Goal: Information Seeking & Learning: Check status

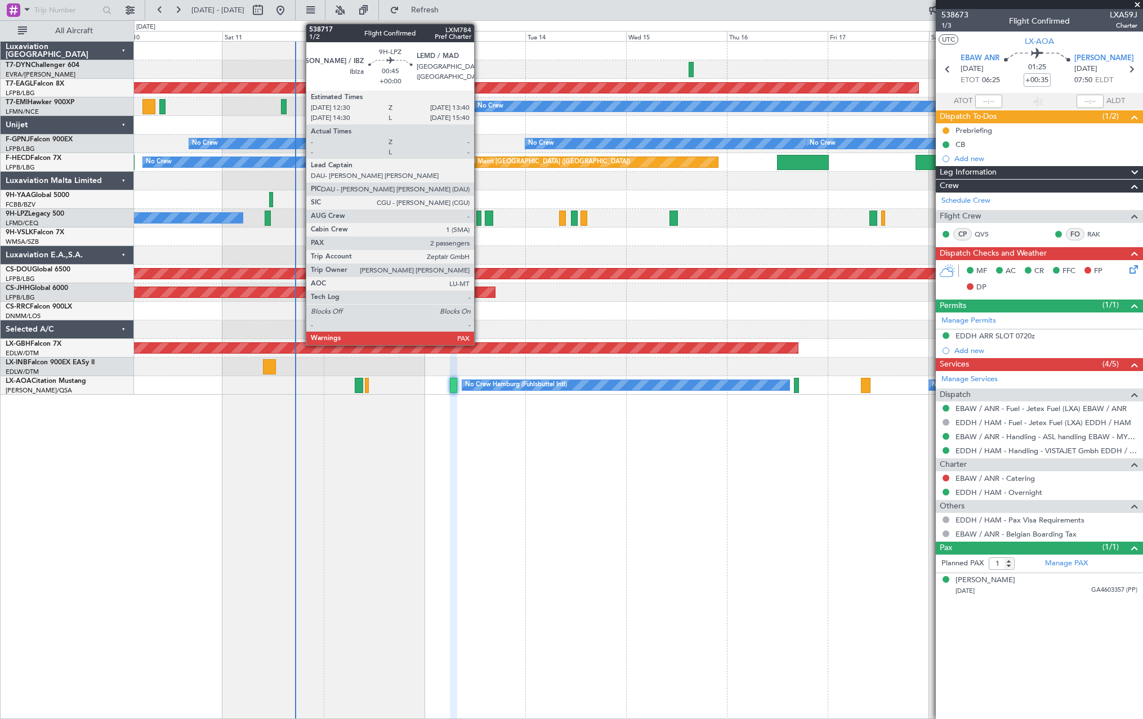
click at [479, 220] on div at bounding box center [478, 218] width 5 height 15
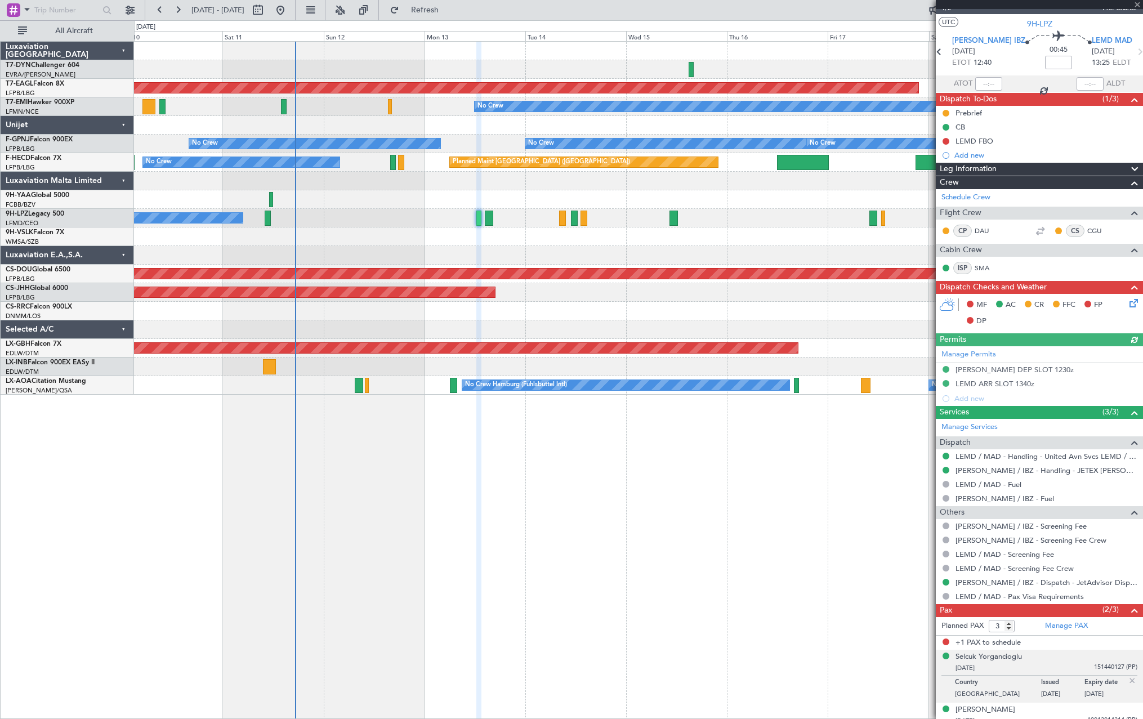
scroll to position [26, 0]
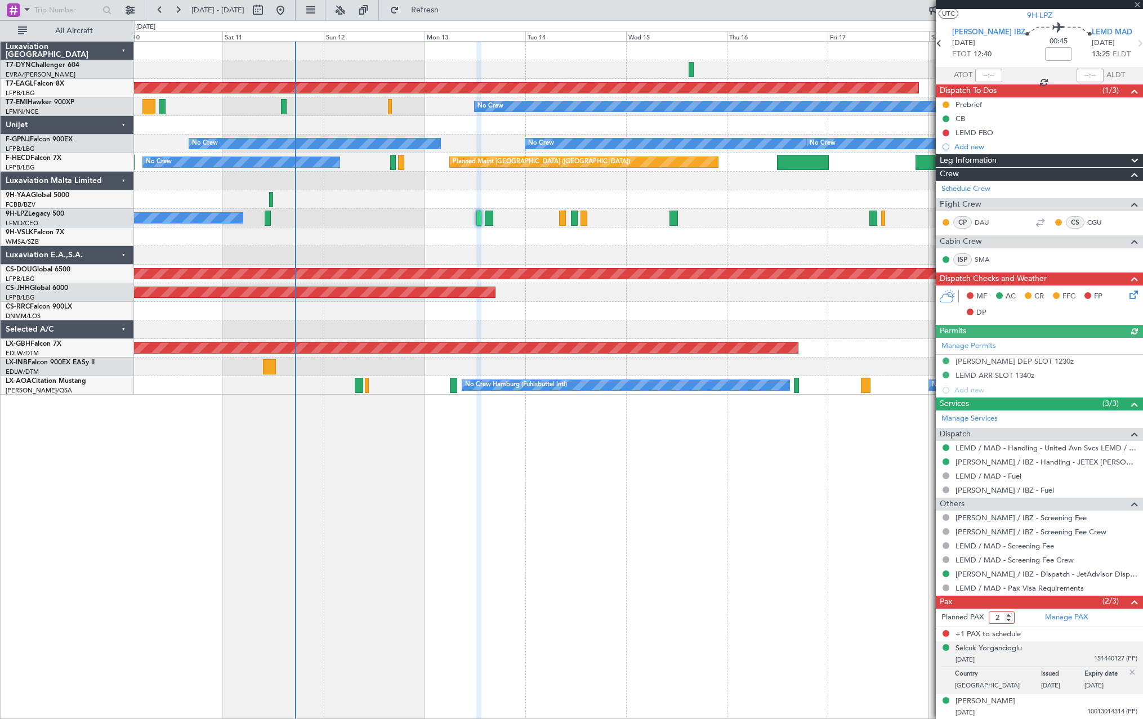
click at [1010, 619] on input "2" at bounding box center [1002, 617] width 26 height 12
type input "1"
click at [1010, 619] on input "1" at bounding box center [1002, 617] width 26 height 12
click at [449, 11] on span "Refresh" at bounding box center [424, 10] width 47 height 8
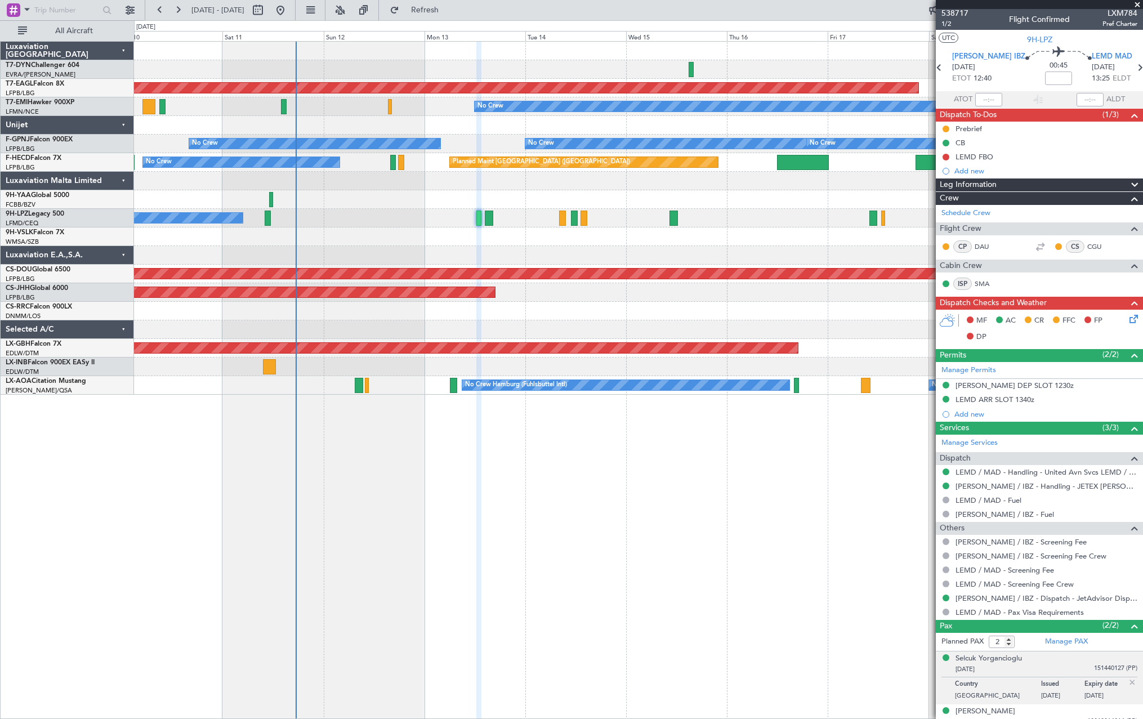
scroll to position [0, 0]
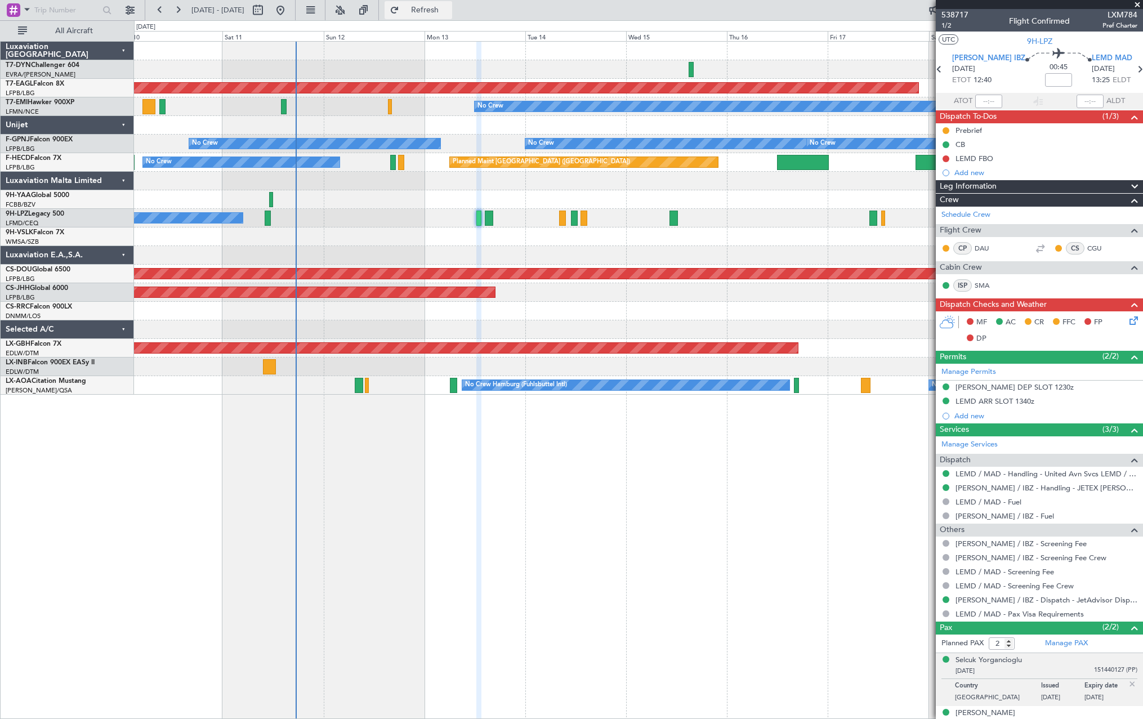
click at [449, 8] on span "Refresh" at bounding box center [424, 10] width 47 height 8
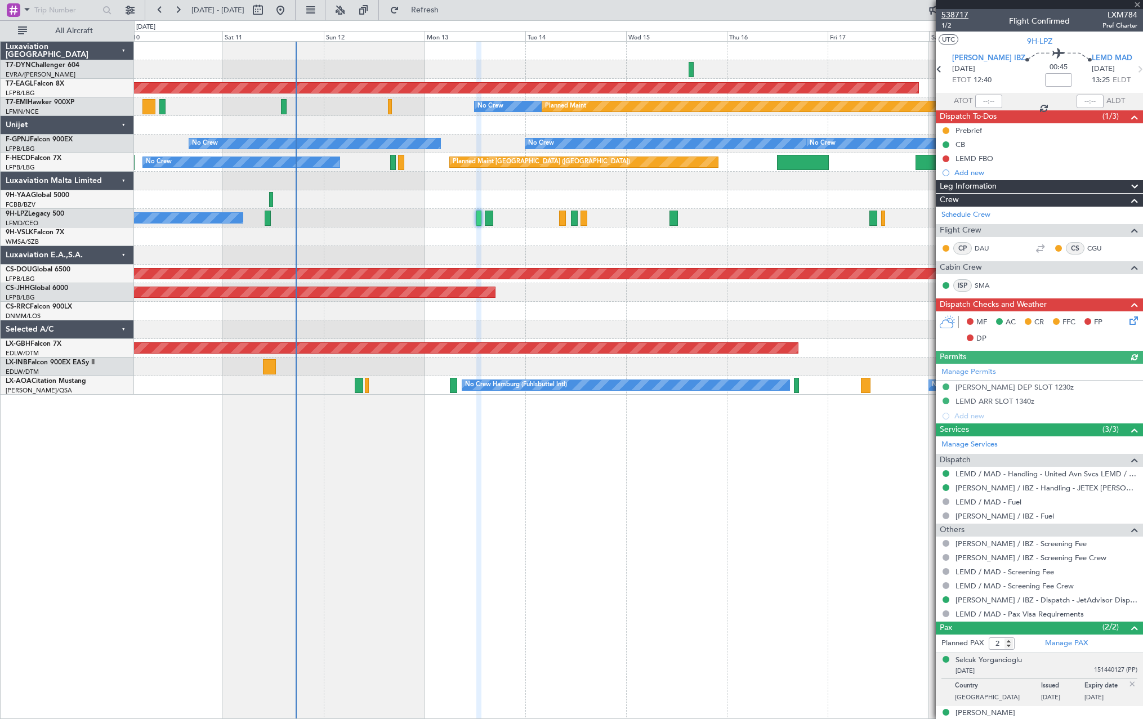
click at [958, 13] on span "538717" at bounding box center [954, 15] width 27 height 12
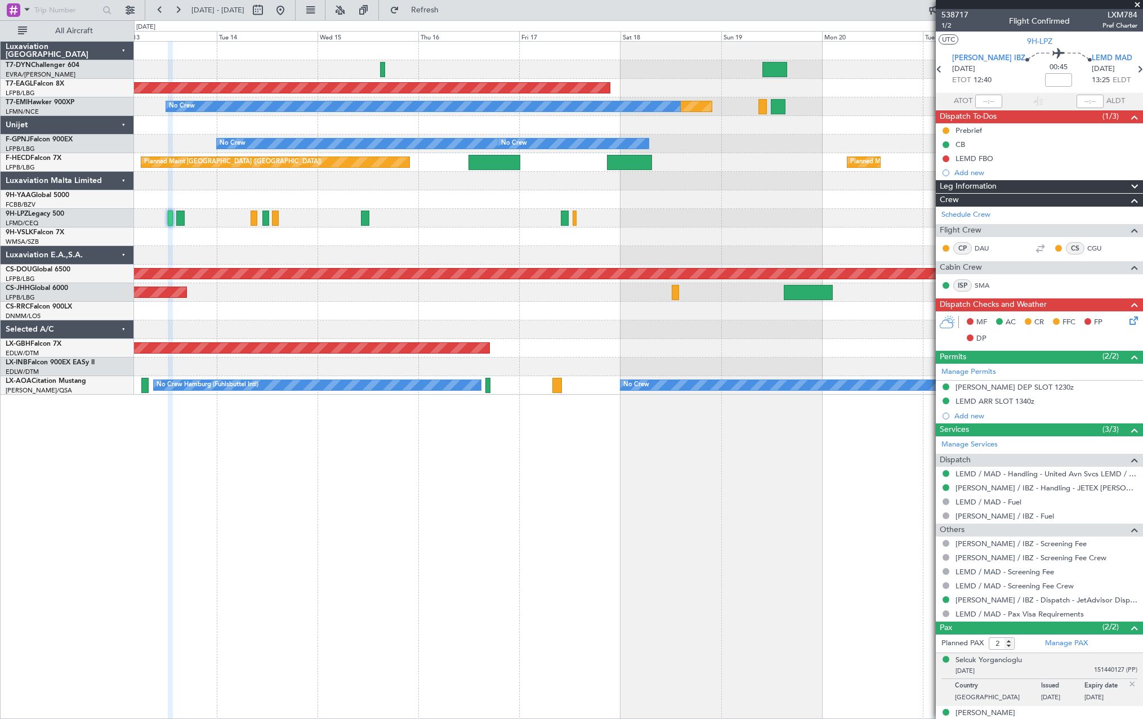
click at [368, 301] on div "Planned Maint Dubai (Al Maktoum Intl) Planned Maint No Crew No Crew No Crew No …" at bounding box center [638, 218] width 1008 height 353
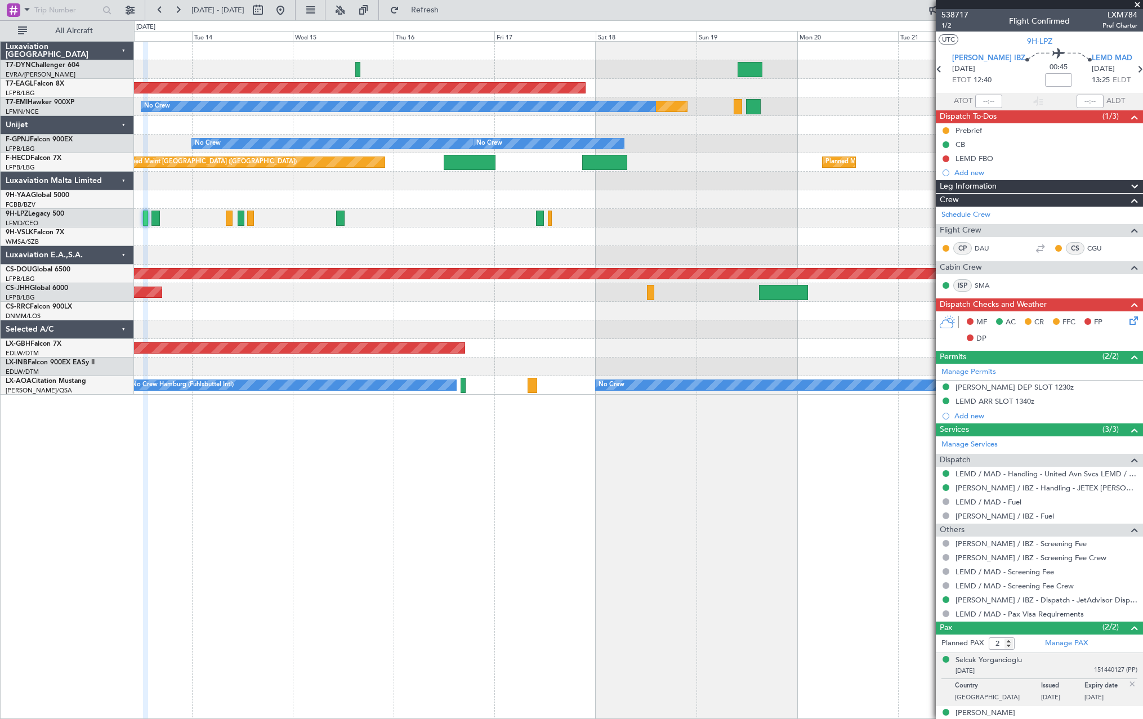
click at [491, 243] on div at bounding box center [638, 236] width 1008 height 19
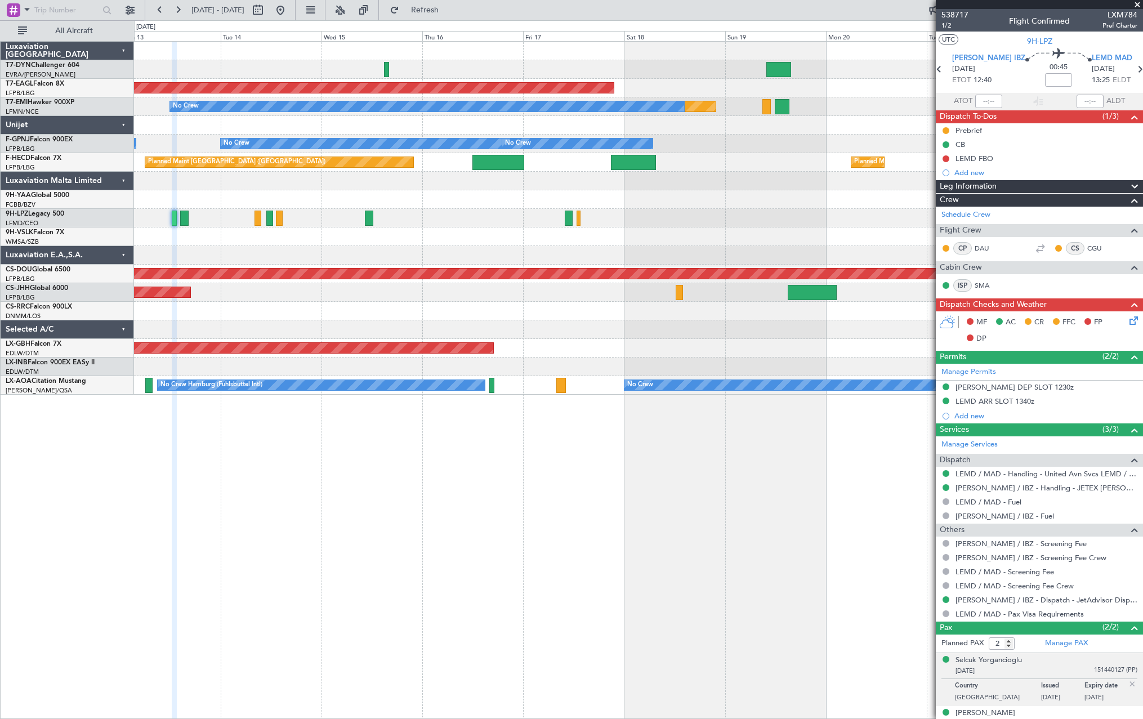
click at [504, 230] on div "Planned Maint Dubai (Al Maktoum Intl) Planned Maint No Crew No Crew No Crew No …" at bounding box center [638, 218] width 1008 height 353
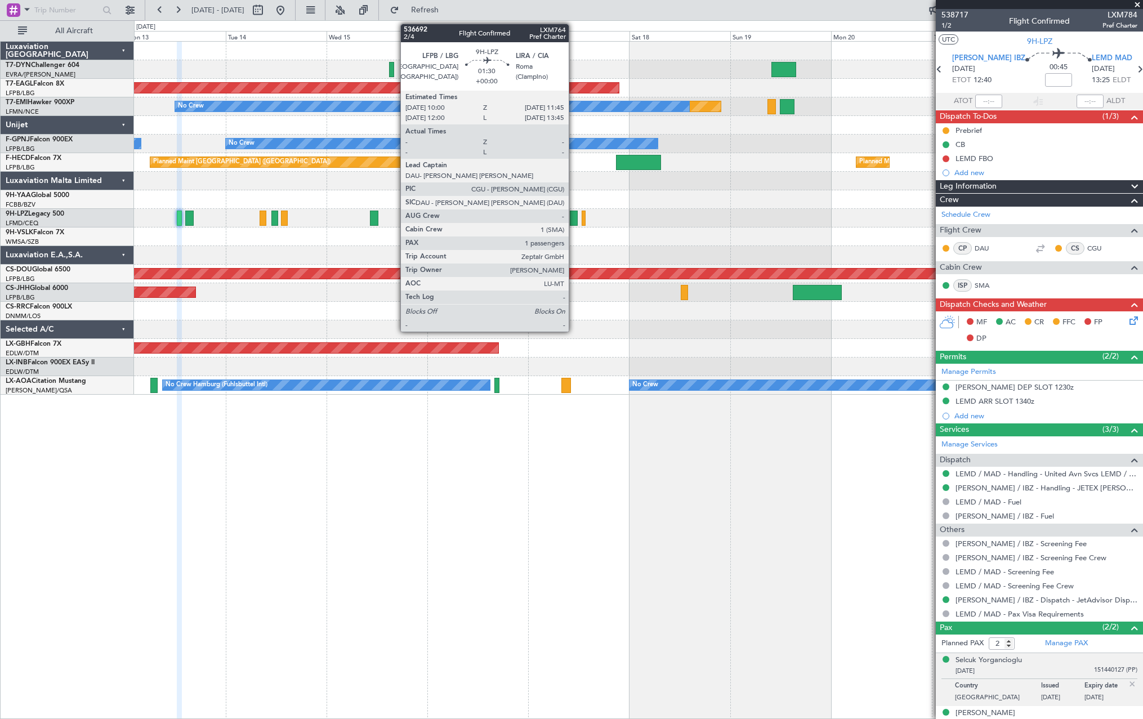
click at [574, 220] on div at bounding box center [574, 218] width 8 height 15
type input "1"
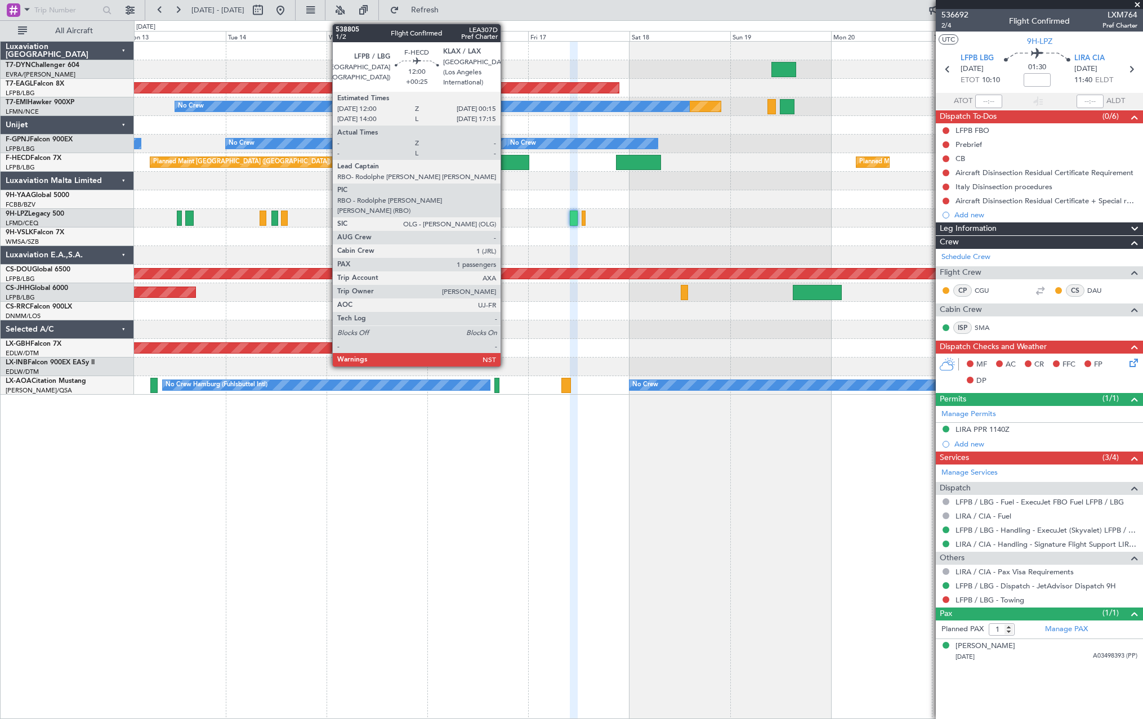
click at [506, 163] on div at bounding box center [503, 162] width 52 height 15
type input "+00:25"
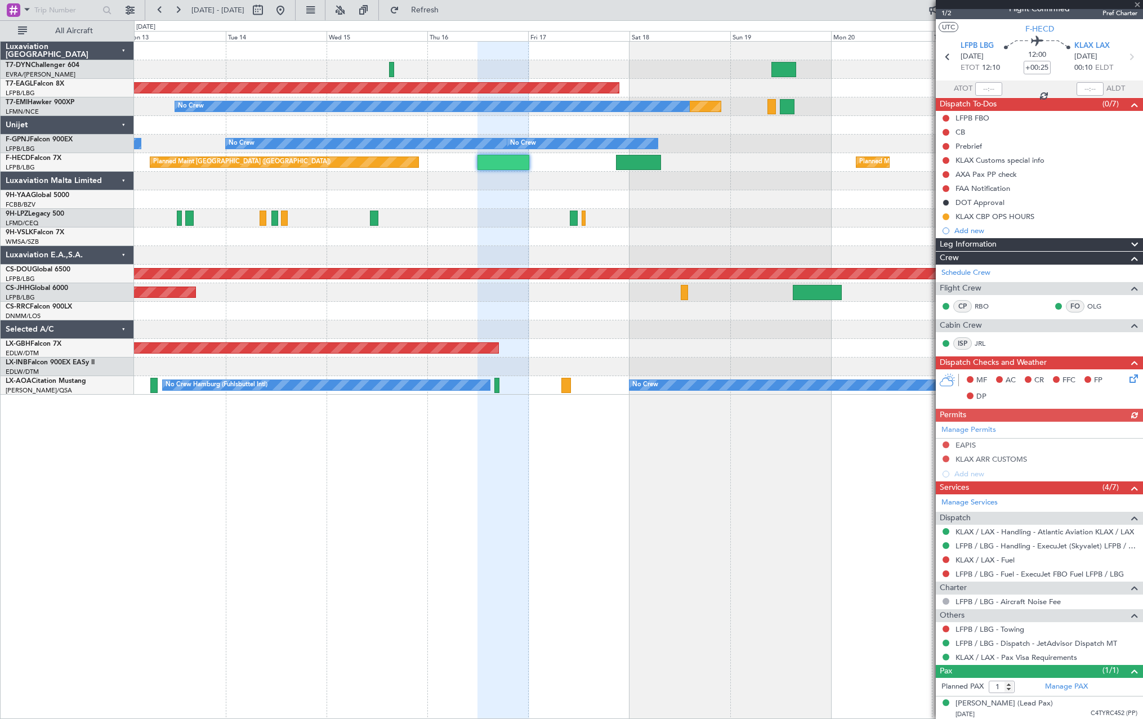
scroll to position [15, 0]
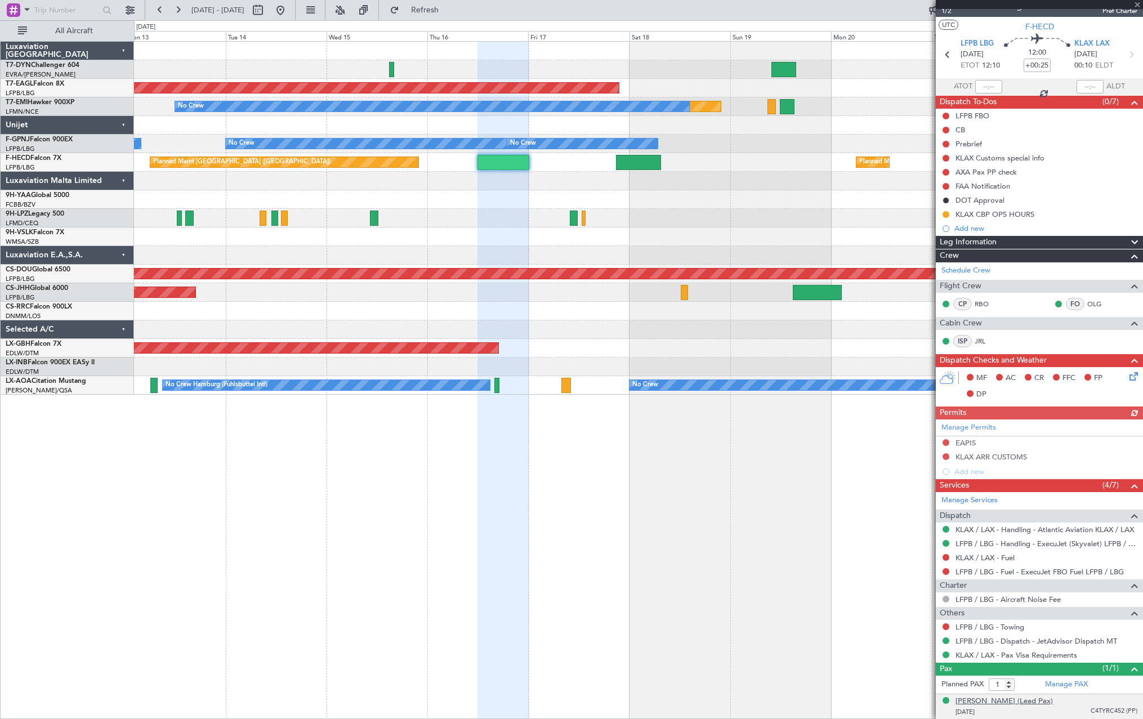
click at [1028, 700] on div "[PERSON_NAME] (Lead Pax)" at bounding box center [1003, 701] width 97 height 11
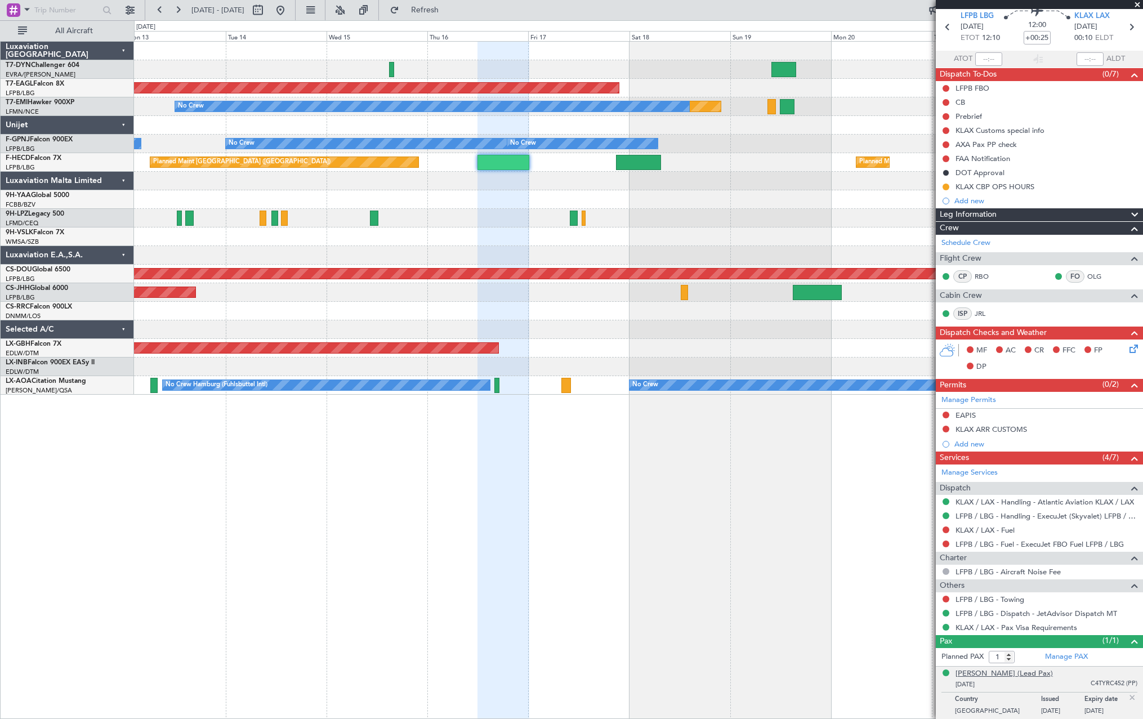
click at [1028, 672] on div "[PERSON_NAME] (Lead Pax)" at bounding box center [1003, 673] width 97 height 11
click at [981, 675] on div "[PERSON_NAME] (Lead Pax)" at bounding box center [1003, 673] width 97 height 11
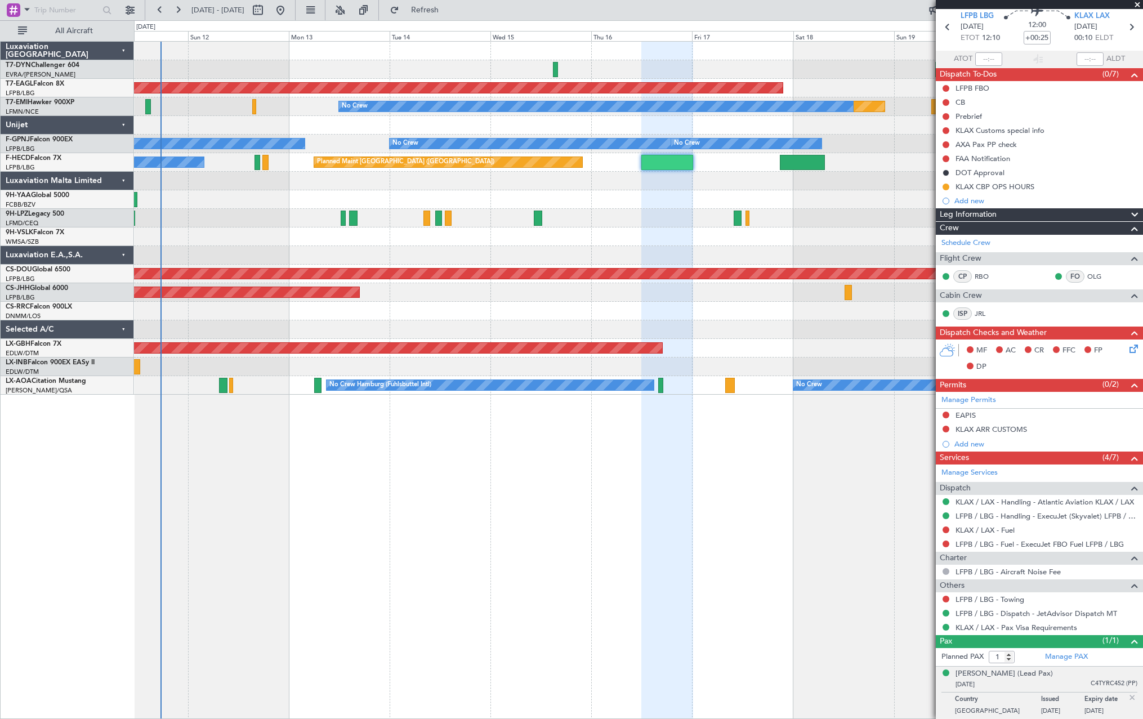
click at [435, 206] on div at bounding box center [638, 199] width 1008 height 19
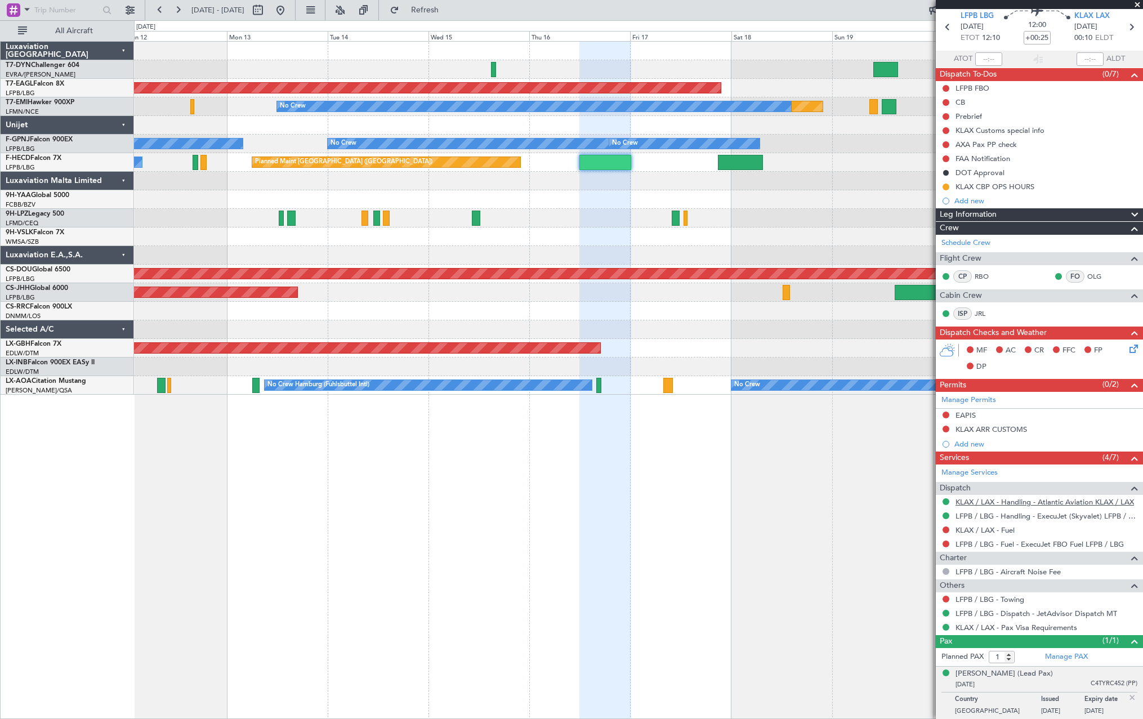
click at [998, 503] on link "KLAX / LAX - Handling - Atlantic Aviation KLAX / LAX" at bounding box center [1044, 502] width 178 height 10
click at [806, 334] on div "Planned Maint Dubai (Al Maktoum Intl) Planned Maint No Crew No Crew No Crew No …" at bounding box center [638, 218] width 1008 height 353
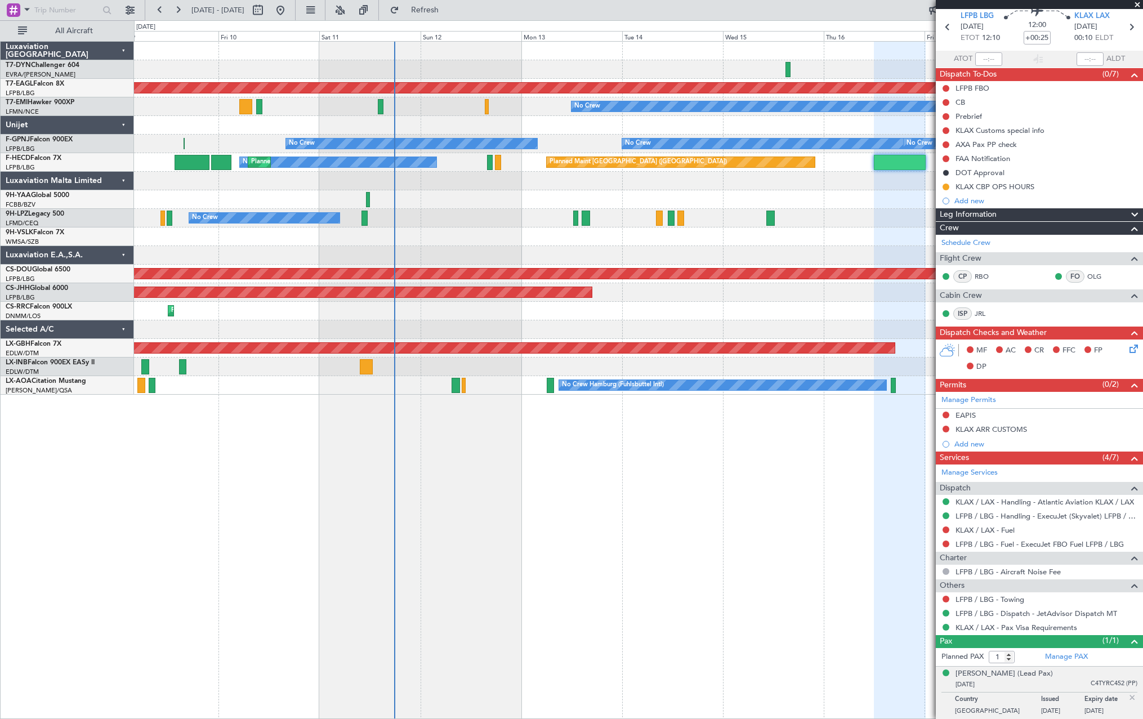
click at [549, 257] on div at bounding box center [638, 255] width 1008 height 19
